Goal: Check status: Check status

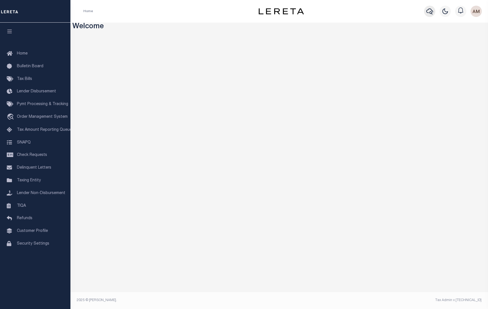
click at [432, 9] on icon "button" at bounding box center [430, 11] width 7 height 7
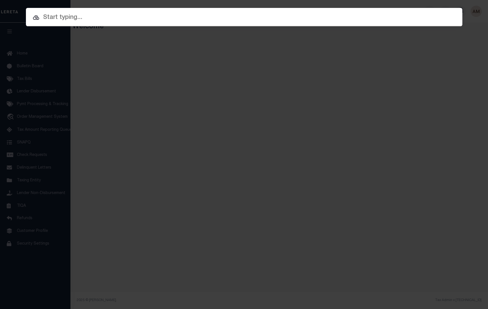
click at [328, 19] on input "text" at bounding box center [244, 18] width 437 height 10
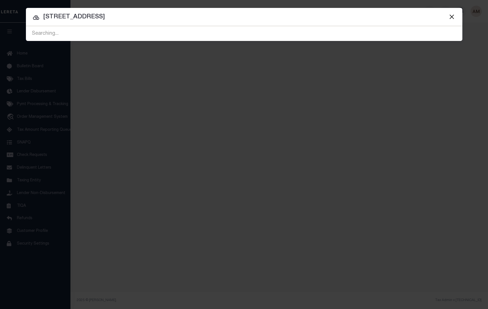
type input "26 child st"
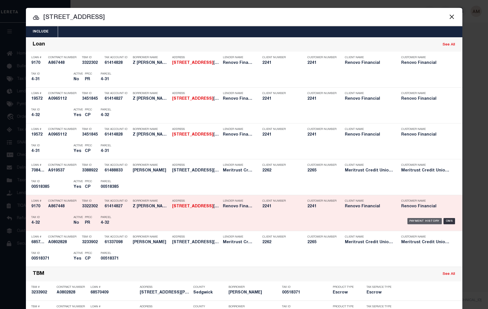
click at [424, 223] on div "Payment History" at bounding box center [425, 221] width 35 height 6
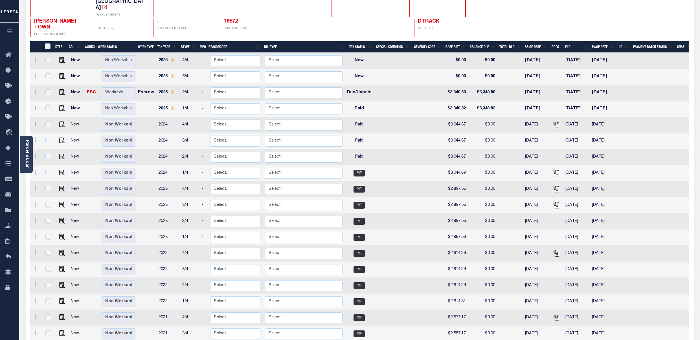
scroll to position [38, 0]
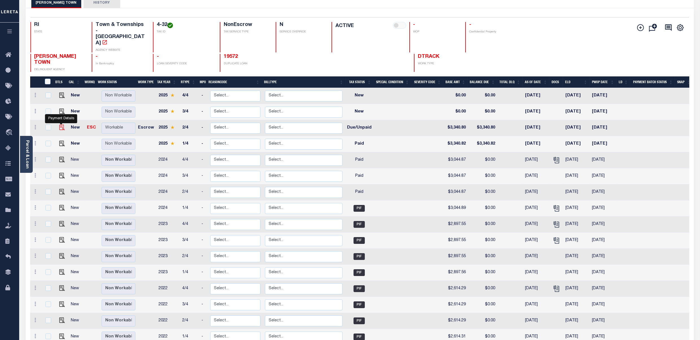
click at [60, 125] on img "" at bounding box center [62, 128] width 6 height 6
checkbox input "true"
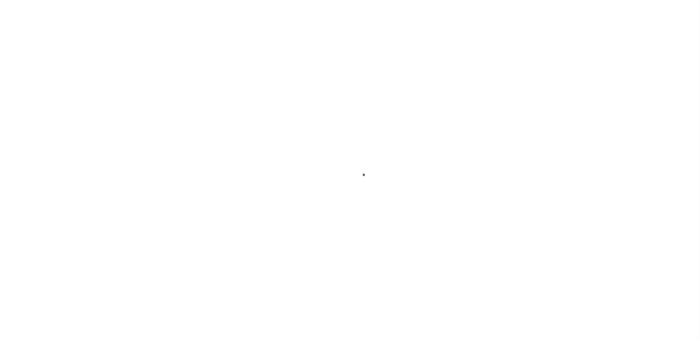
select select "DUE"
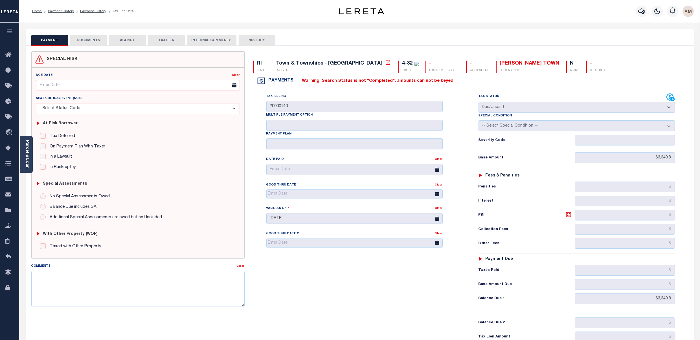
click at [199, 41] on button "INTERNAL COMMENTS" at bounding box center [211, 40] width 49 height 11
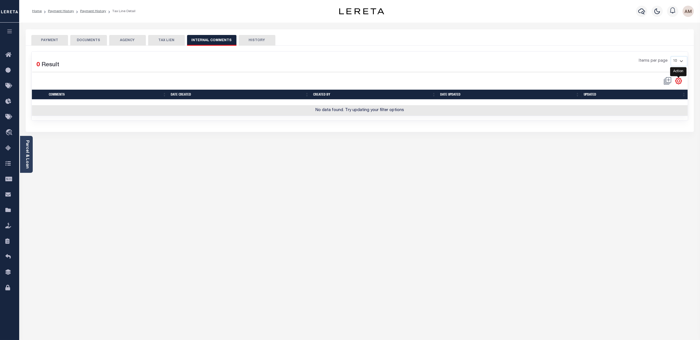
click at [676, 79] on icon "" at bounding box center [678, 80] width 7 height 7
click at [661, 82] on span at bounding box center [667, 81] width 13 height 8
click at [664, 82] on span at bounding box center [667, 81] width 13 height 8
click at [666, 82] on span at bounding box center [667, 81] width 13 height 8
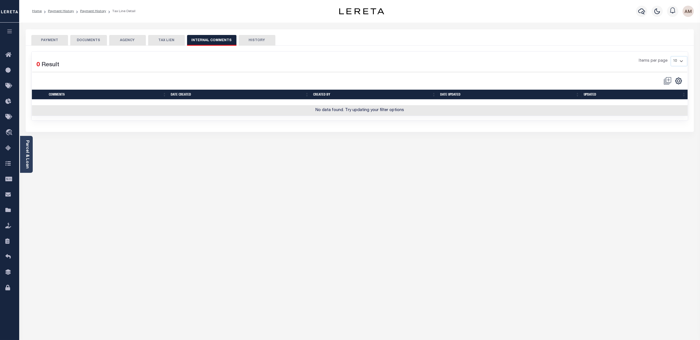
drag, startPoint x: 424, startPoint y: 138, endPoint x: 237, endPoint y: 103, distance: 190.6
click at [414, 137] on div "PAYMENT DOCUMENTS AGENCY DELINQUENT PAYEE" at bounding box center [359, 205] width 676 height 353
click at [37, 43] on button "PAYMENT" at bounding box center [49, 40] width 37 height 11
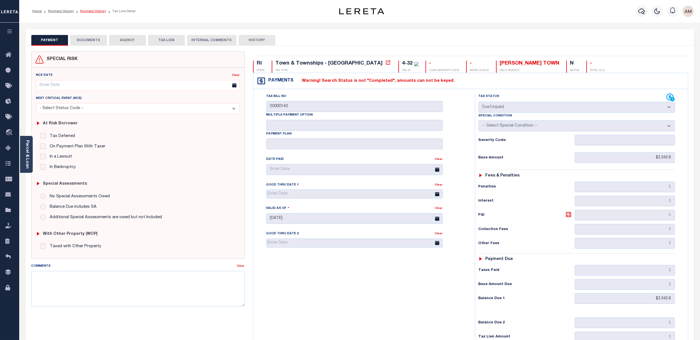
drag, startPoint x: 86, startPoint y: 14, endPoint x: 89, endPoint y: 13, distance: 3.4
click at [87, 14] on ol "Home Payment History Payment History Tax Line Detail" at bounding box center [84, 11] width 112 height 12
click at [89, 13] on link "Payment History" at bounding box center [93, 11] width 26 height 3
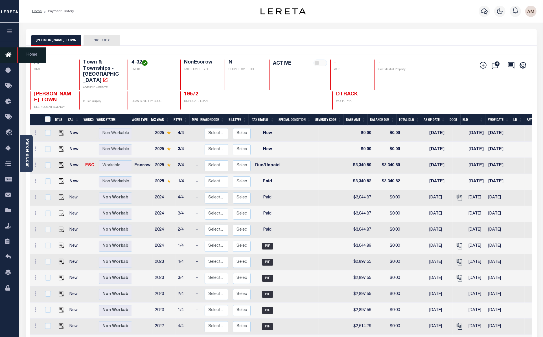
click at [5, 49] on link "Home" at bounding box center [9, 55] width 19 height 16
